Goal: Find specific fact: Find specific page/section

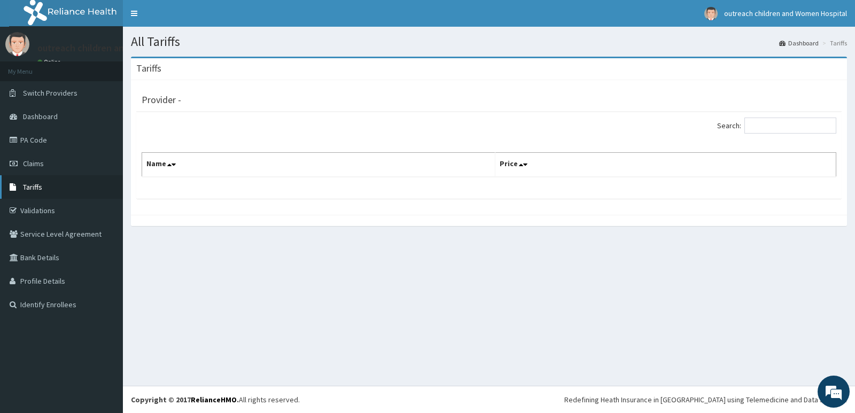
click at [63, 188] on link "Tariffs" at bounding box center [61, 187] width 123 height 24
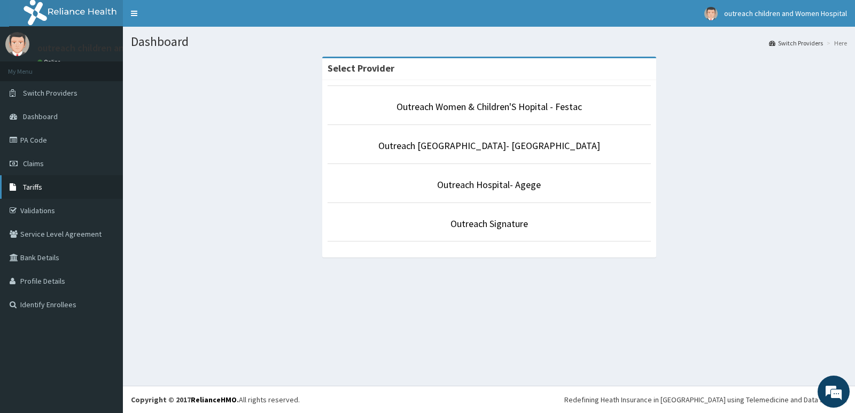
click at [45, 185] on link "Tariffs" at bounding box center [61, 187] width 123 height 24
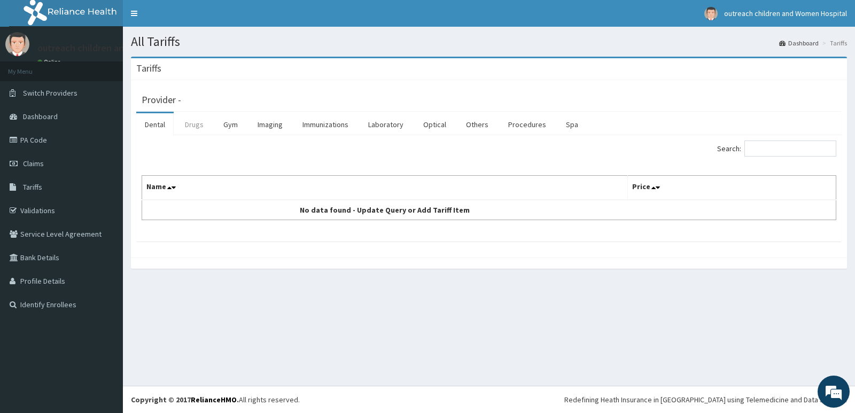
click at [196, 127] on link "Drugs" at bounding box center [194, 124] width 36 height 22
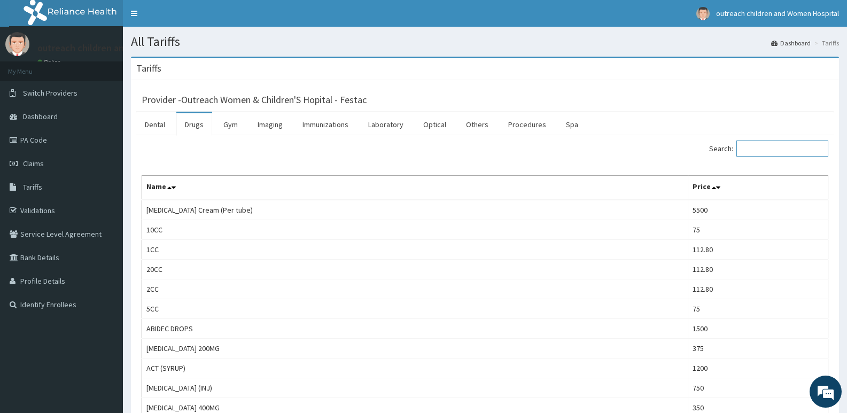
click at [786, 150] on input "Search:" at bounding box center [782, 149] width 92 height 16
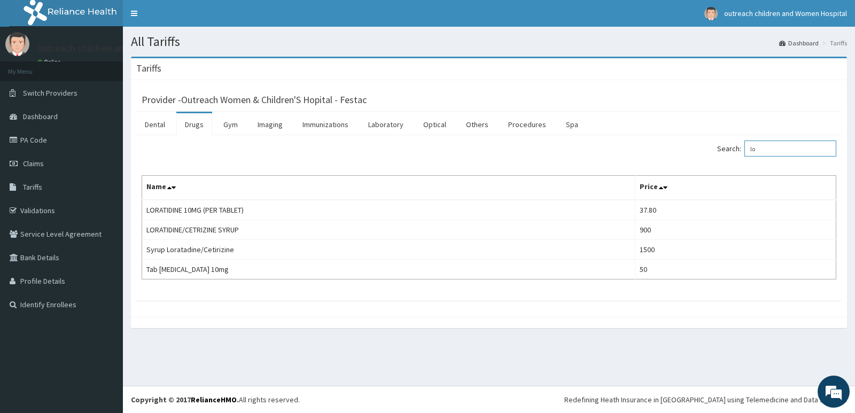
type input "l"
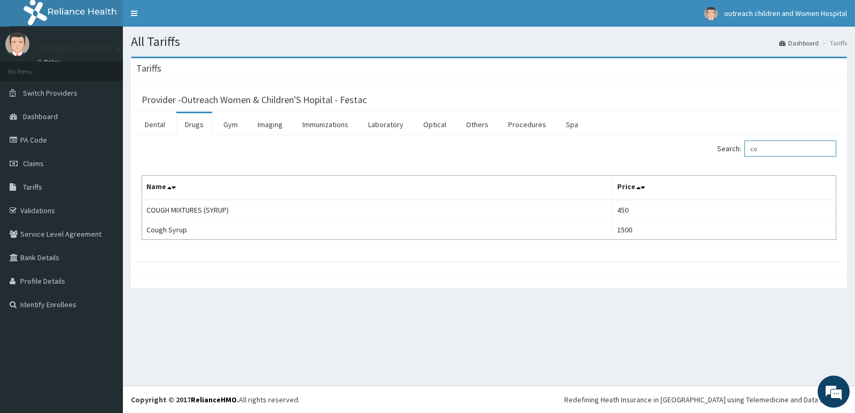
type input "c"
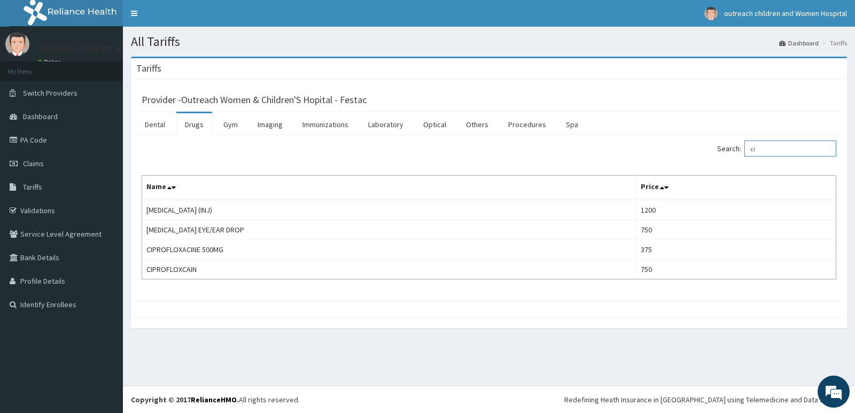
type input "c"
type input "m"
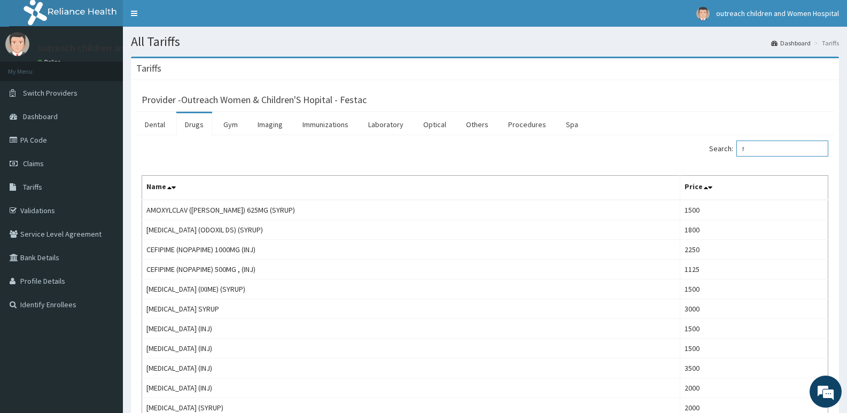
type input "f"
